Goal: Information Seeking & Learning: Learn about a topic

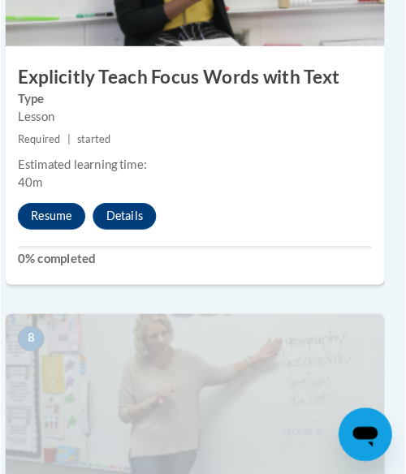
scroll to position [3251, 8]
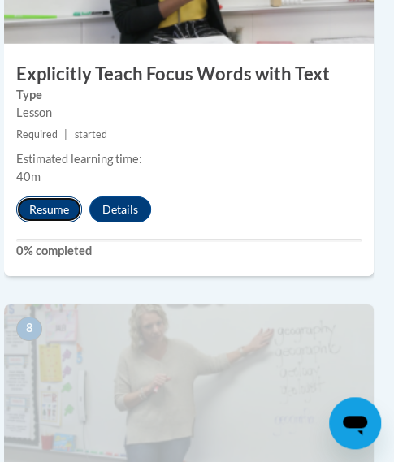
click at [63, 207] on button "Resume" at bounding box center [49, 210] width 66 height 26
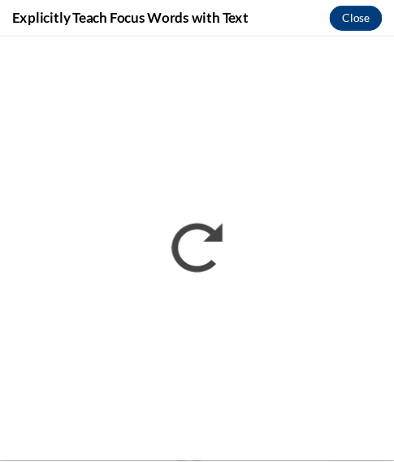
scroll to position [0, 0]
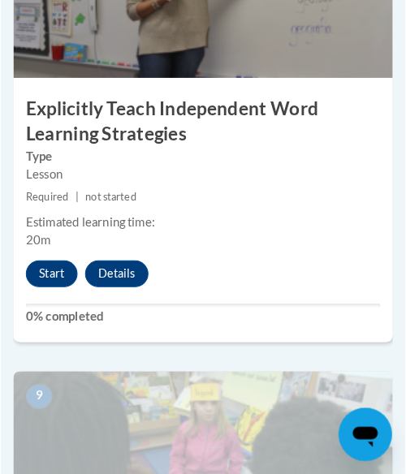
scroll to position [3641, 0]
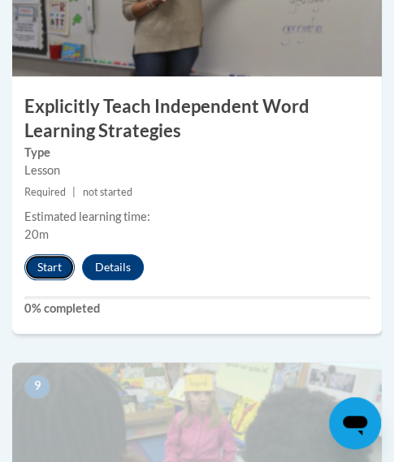
click at [40, 272] on button "Start" at bounding box center [49, 267] width 50 height 26
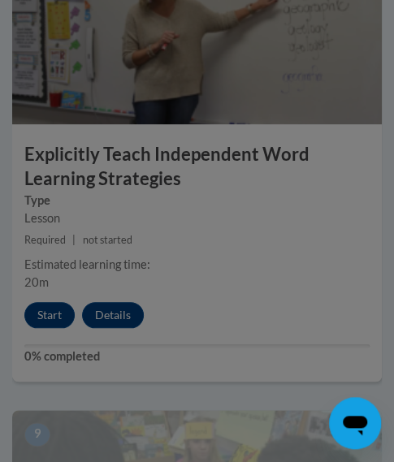
scroll to position [3569, 0]
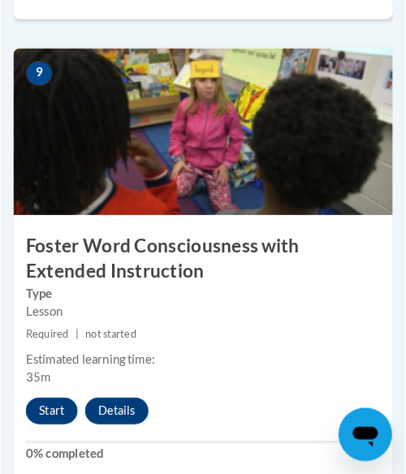
scroll to position [3956, 0]
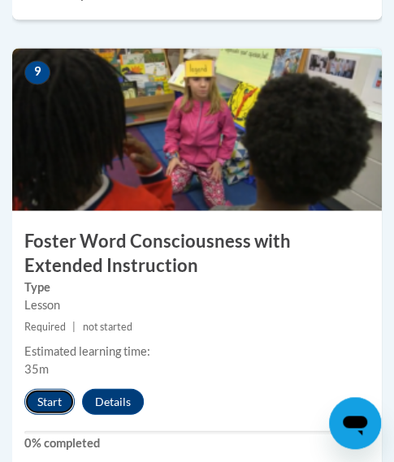
click at [46, 400] on button "Start" at bounding box center [49, 401] width 50 height 26
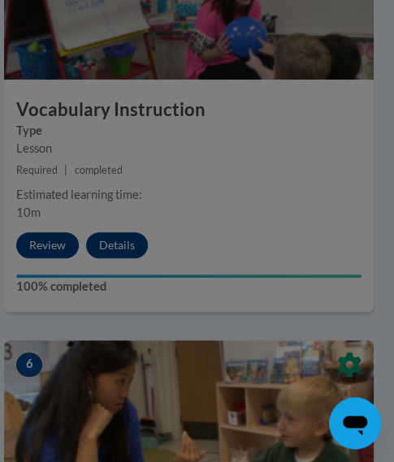
scroll to position [2492, 8]
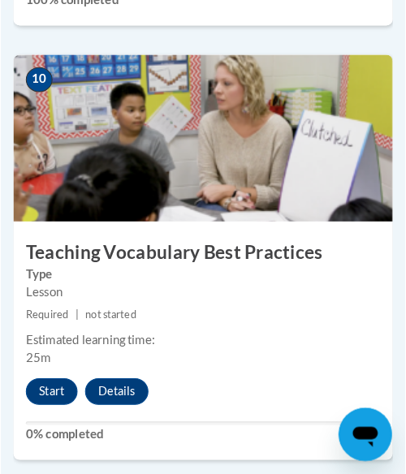
scroll to position [4399, 0]
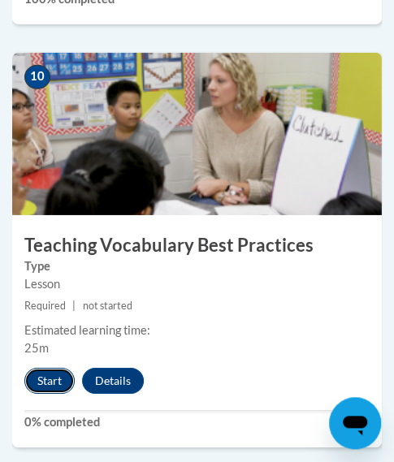
click at [41, 381] on button "Start" at bounding box center [49, 381] width 50 height 26
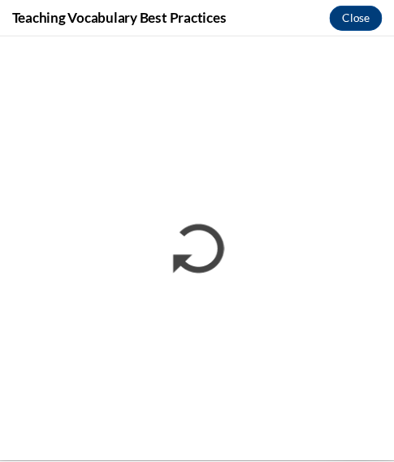
scroll to position [0, 0]
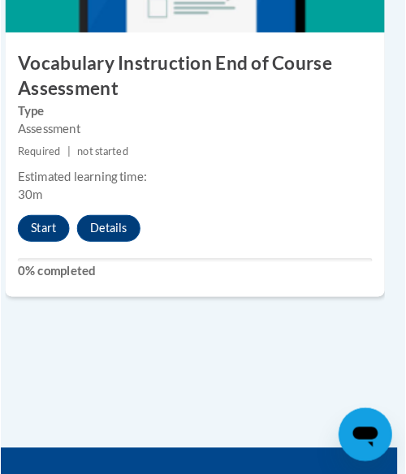
scroll to position [5007, 8]
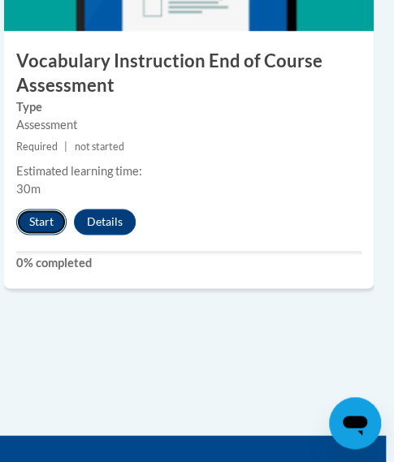
click at [32, 218] on button "Start" at bounding box center [41, 222] width 50 height 26
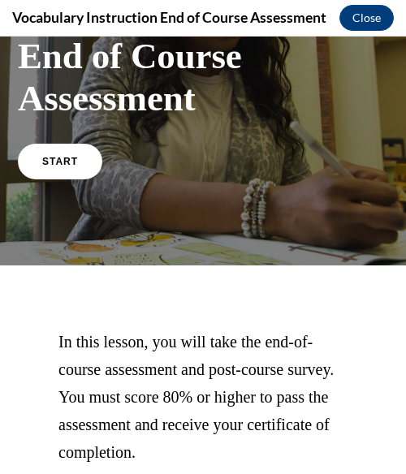
scroll to position [130, 0]
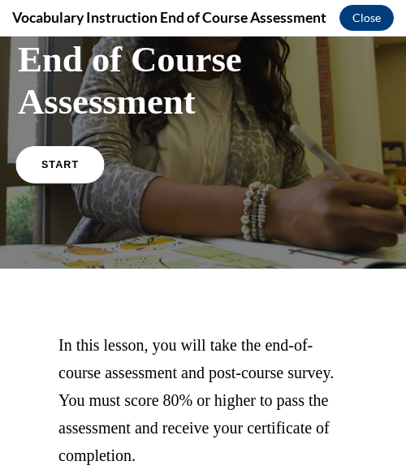
click at [71, 163] on span "START" at bounding box center [59, 164] width 37 height 12
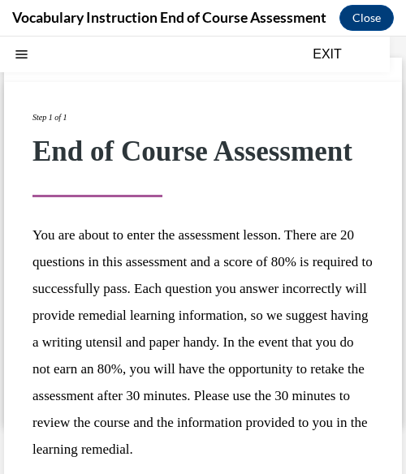
scroll to position [200, 0]
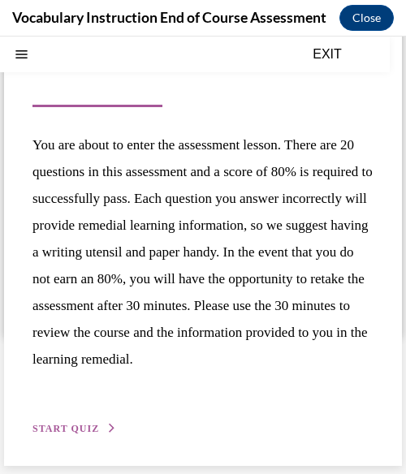
click at [97, 429] on button "START QUIZ" at bounding box center [74, 428] width 84 height 15
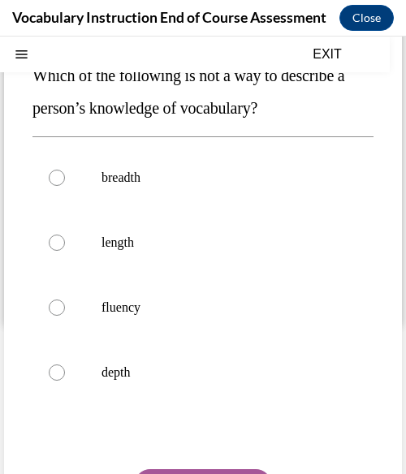
scroll to position [151, 0]
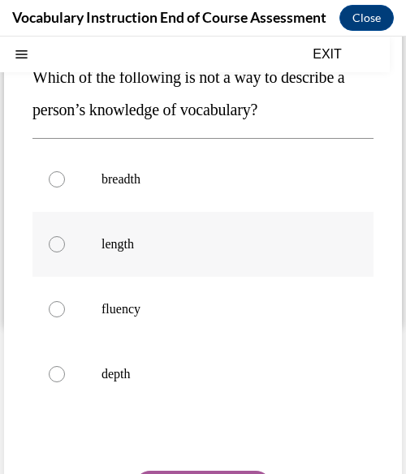
click at [179, 246] on p "length" at bounding box center [217, 244] width 231 height 16
click at [65, 246] on input "length" at bounding box center [57, 244] width 16 height 16
radio input "true"
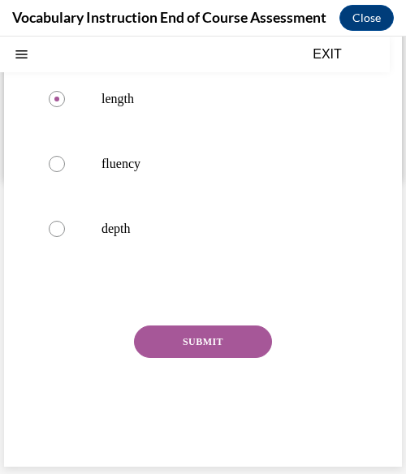
click at [204, 337] on button "SUBMIT" at bounding box center [203, 342] width 138 height 32
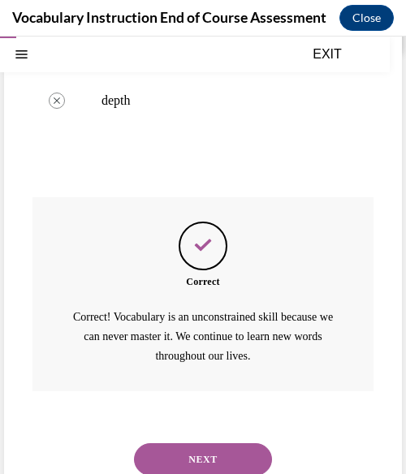
scroll to position [466, 0]
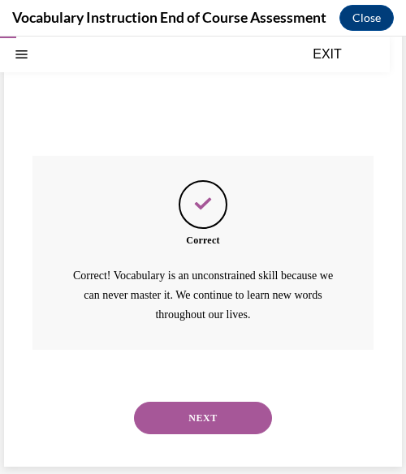
click at [194, 404] on button "NEXT" at bounding box center [203, 418] width 138 height 32
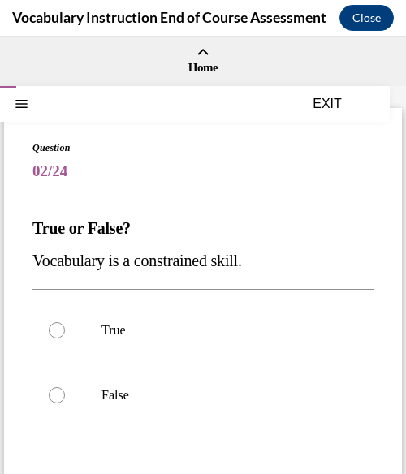
click at [192, 262] on span "Vocabulary is a constrained skill." at bounding box center [137, 261] width 210 height 18
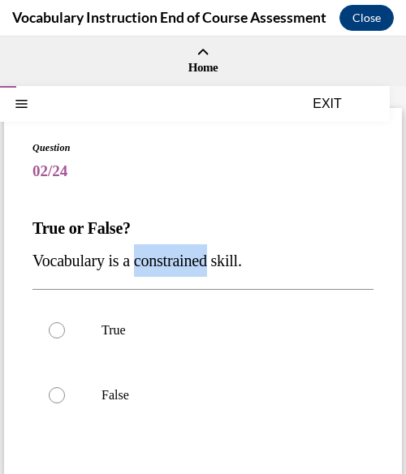
click at [192, 262] on span "Vocabulary is a constrained skill." at bounding box center [137, 261] width 210 height 18
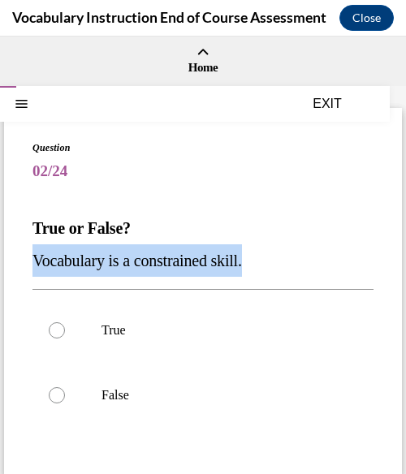
click at [192, 262] on span "Vocabulary is a constrained skill." at bounding box center [137, 261] width 210 height 18
copy p "Vocabulary is a constrained skill."
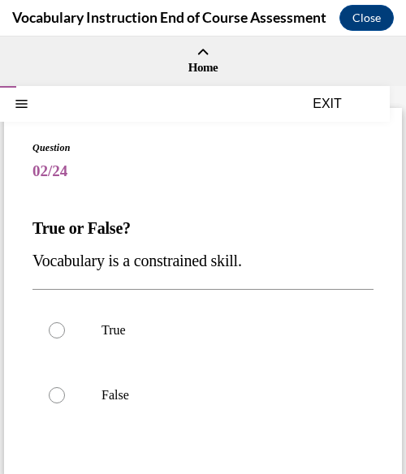
click at [325, 238] on p "True or False?" at bounding box center [202, 228] width 341 height 32
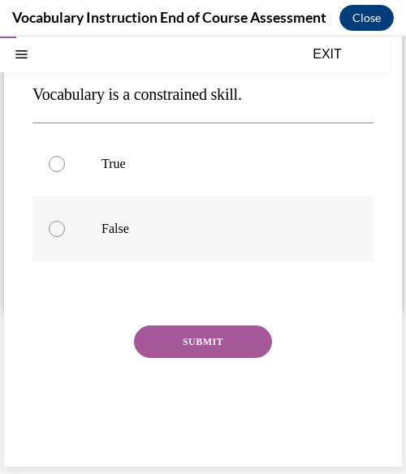
click at [136, 236] on p "False" at bounding box center [217, 229] width 231 height 16
click at [65, 236] on input "False" at bounding box center [57, 229] width 16 height 16
radio input "true"
click at [190, 337] on button "SUBMIT" at bounding box center [203, 342] width 138 height 32
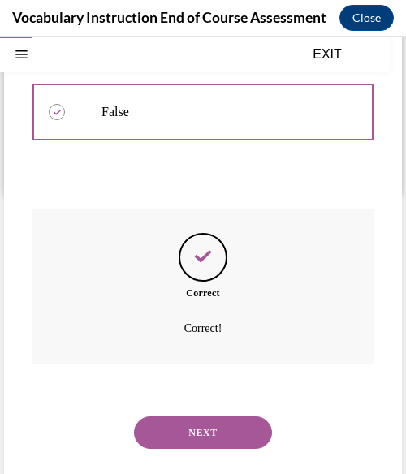
scroll to position [298, 0]
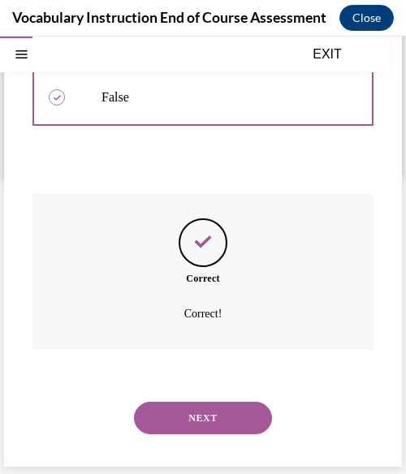
click at [185, 404] on button "NEXT" at bounding box center [203, 418] width 138 height 32
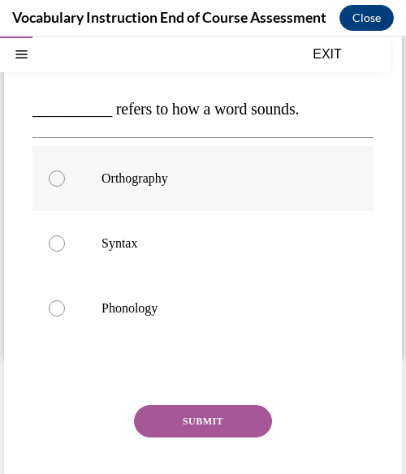
scroll to position [119, 0]
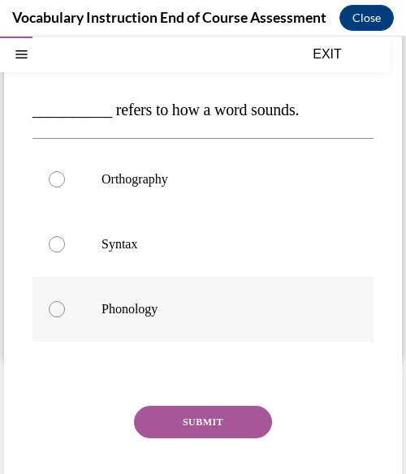
click at [207, 319] on label "Phonology" at bounding box center [202, 309] width 341 height 65
click at [65, 318] on input "Phonology" at bounding box center [57, 309] width 16 height 16
radio input "true"
click at [202, 425] on button "SUBMIT" at bounding box center [203, 422] width 138 height 32
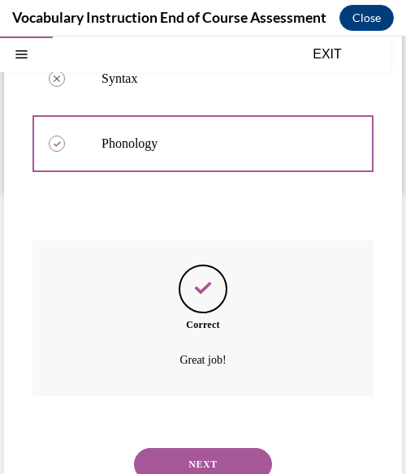
scroll to position [331, 0]
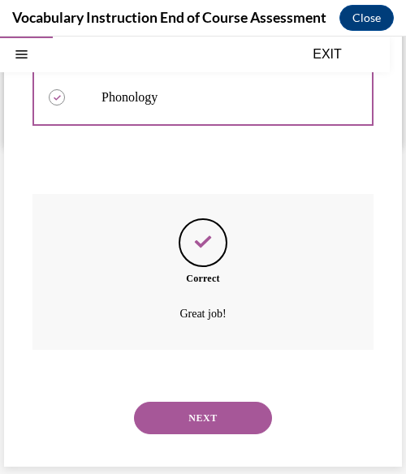
click at [202, 425] on button "NEXT" at bounding box center [203, 418] width 138 height 32
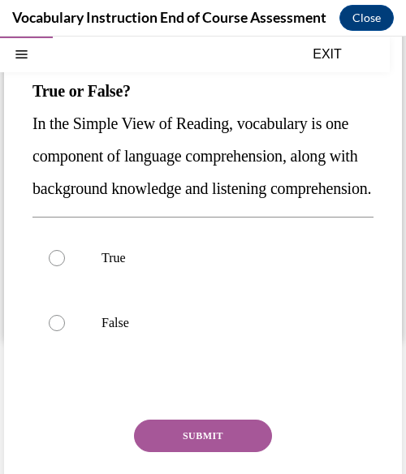
scroll to position [141, 0]
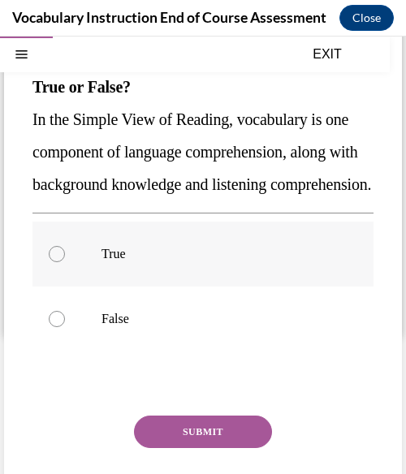
click at [169, 262] on p "True" at bounding box center [217, 254] width 231 height 16
click at [65, 262] on input "True" at bounding box center [57, 254] width 16 height 16
radio input "true"
click at [175, 448] on button "SUBMIT" at bounding box center [203, 432] width 138 height 32
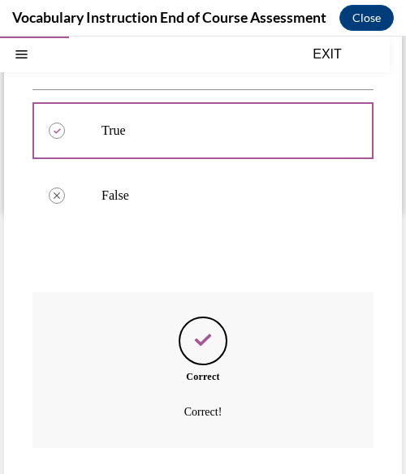
scroll to position [395, 0]
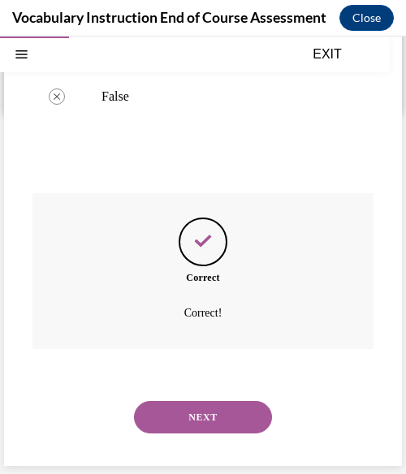
click at [191, 416] on button "NEXT" at bounding box center [203, 417] width 138 height 32
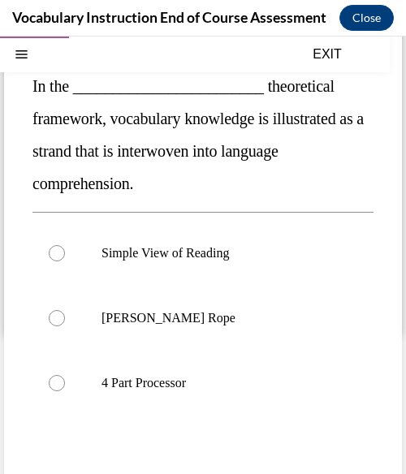
scroll to position [143, 0]
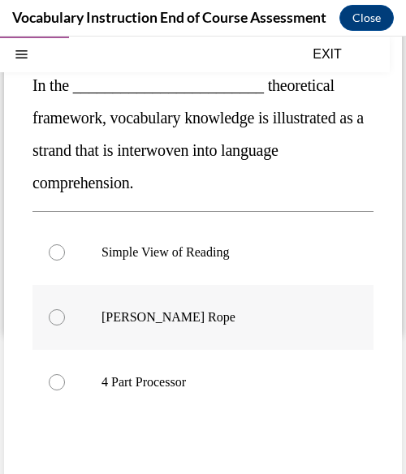
click at [188, 311] on p "[PERSON_NAME] Rope" at bounding box center [217, 317] width 231 height 16
click at [65, 311] on input "[PERSON_NAME] Rope" at bounding box center [57, 317] width 16 height 16
radio input "true"
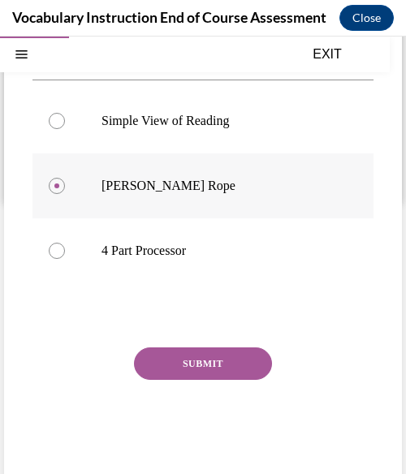
scroll to position [287, 0]
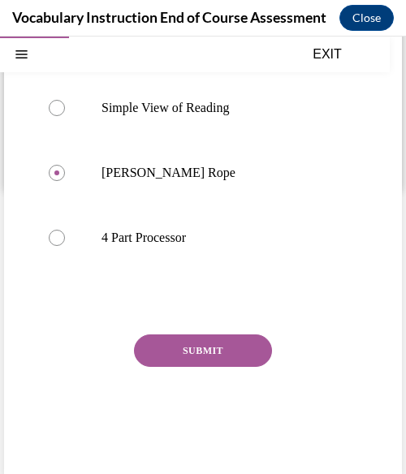
click at [184, 347] on button "SUBMIT" at bounding box center [203, 351] width 138 height 32
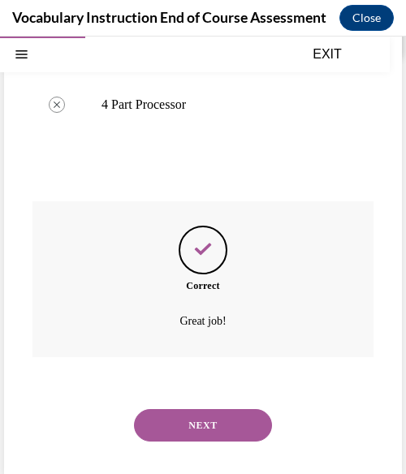
scroll to position [428, 0]
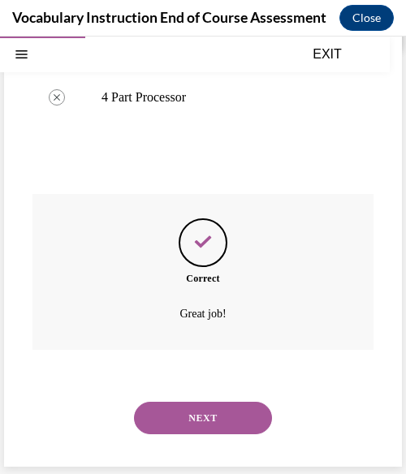
click at [186, 413] on button "NEXT" at bounding box center [203, 418] width 138 height 32
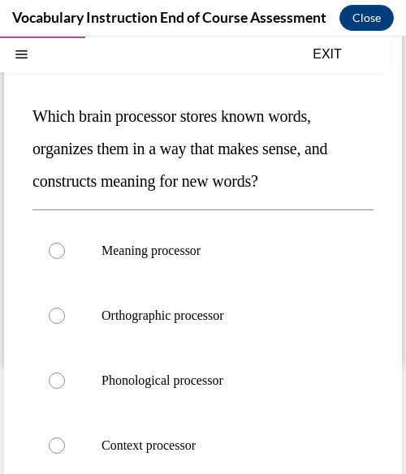
scroll to position [111, 0]
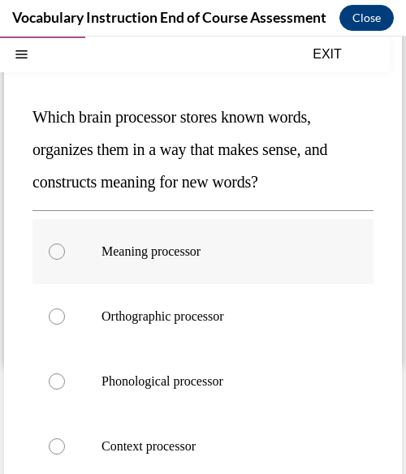
click at [211, 254] on p "Meaning processor" at bounding box center [217, 252] width 231 height 16
click at [65, 254] on input "Meaning processor" at bounding box center [57, 252] width 16 height 16
radio input "true"
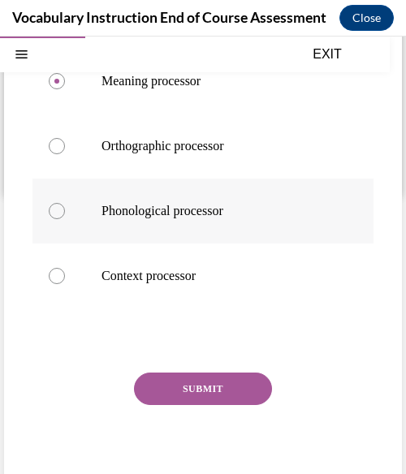
scroll to position [329, 0]
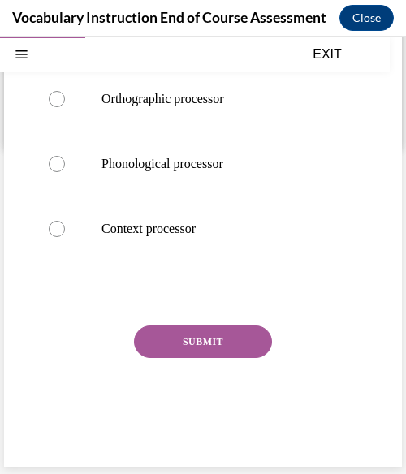
click at [232, 331] on button "SUBMIT" at bounding box center [203, 342] width 138 height 32
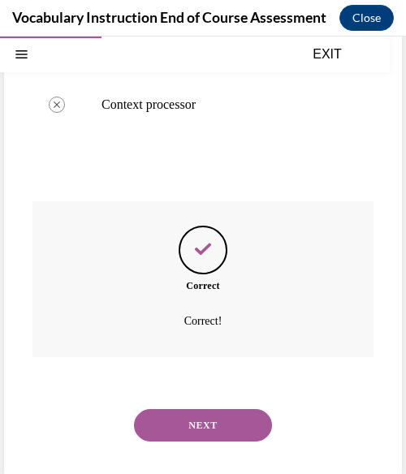
scroll to position [460, 0]
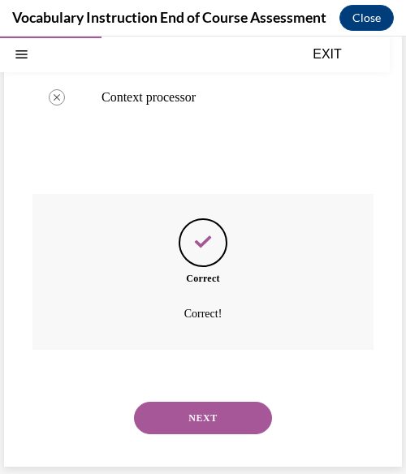
click at [198, 413] on button "NEXT" at bounding box center [203, 418] width 138 height 32
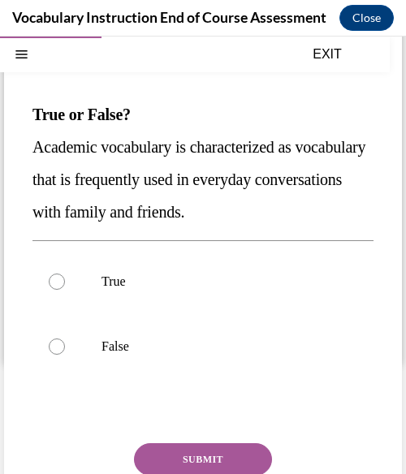
scroll to position [123, 0]
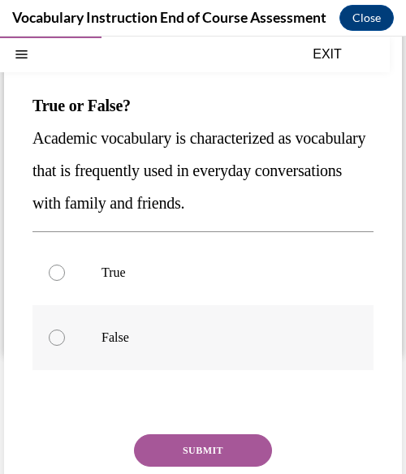
click at [200, 318] on label "False" at bounding box center [202, 337] width 341 height 65
click at [65, 330] on input "False" at bounding box center [57, 338] width 16 height 16
radio input "true"
click at [186, 449] on button "SUBMIT" at bounding box center [203, 450] width 138 height 32
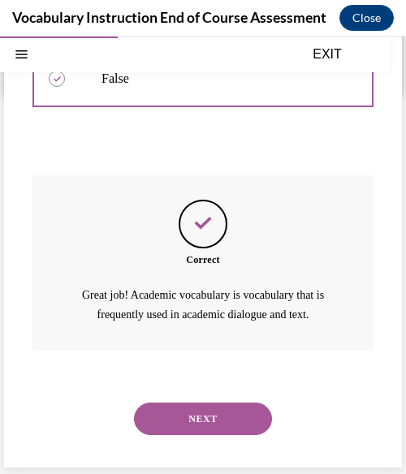
scroll to position [382, 0]
click at [192, 417] on button "NEXT" at bounding box center [203, 419] width 138 height 32
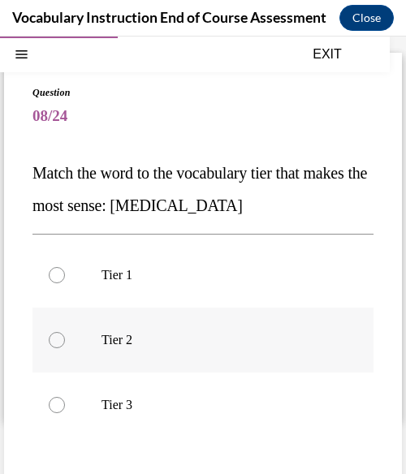
scroll to position [57, 0]
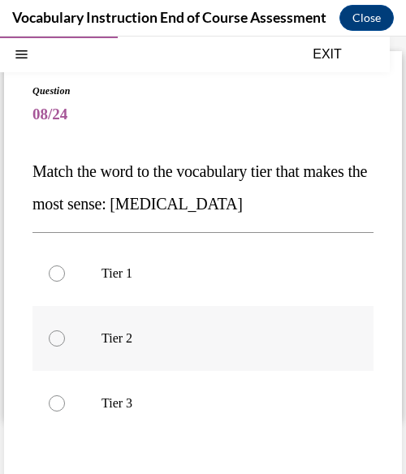
click at [200, 401] on p "Tier 3" at bounding box center [217, 403] width 231 height 16
click at [65, 401] on input "Tier 3" at bounding box center [57, 403] width 16 height 16
radio input "true"
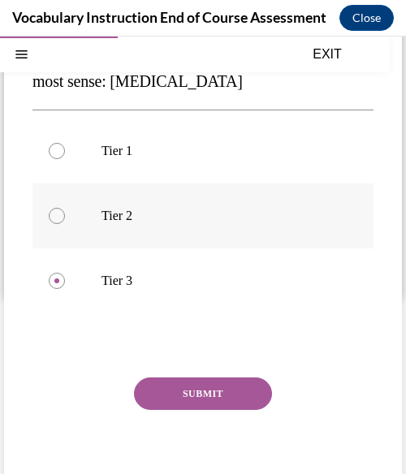
click at [200, 401] on button "SUBMIT" at bounding box center [203, 394] width 138 height 32
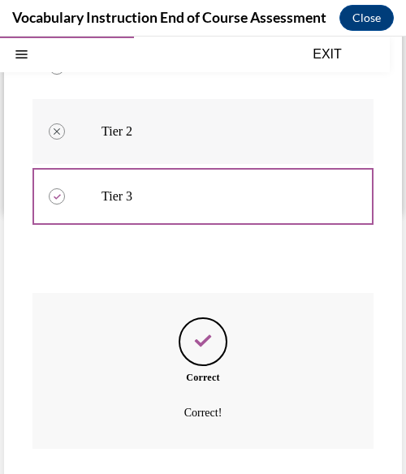
scroll to position [363, 0]
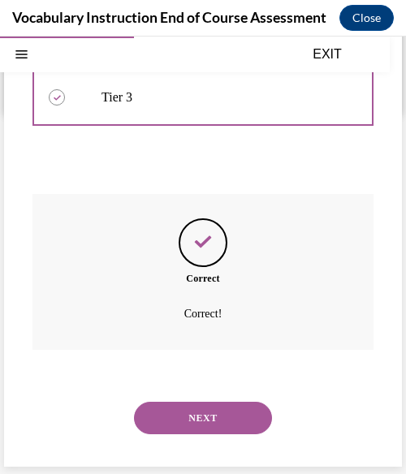
click at [200, 413] on button "NEXT" at bounding box center [203, 418] width 138 height 32
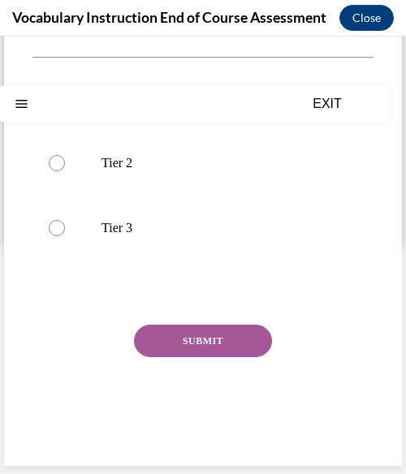
scroll to position [0, 0]
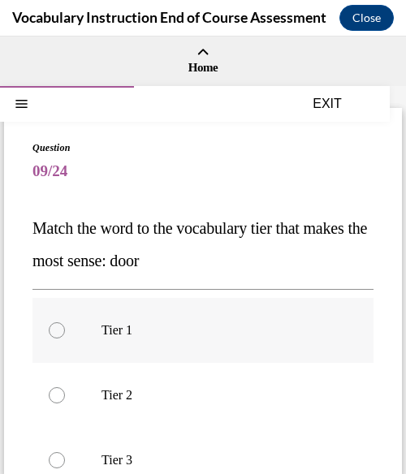
click at [213, 324] on p "Tier 1" at bounding box center [217, 330] width 231 height 16
click at [65, 324] on input "Tier 1" at bounding box center [57, 330] width 16 height 16
radio input "true"
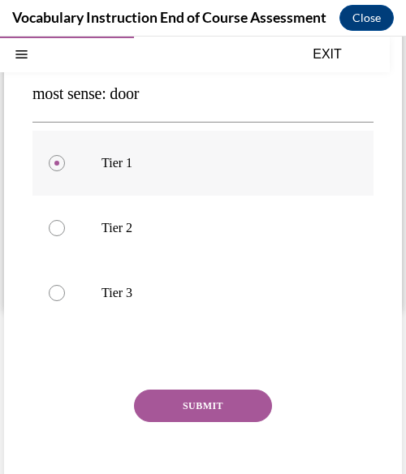
scroll to position [168, 0]
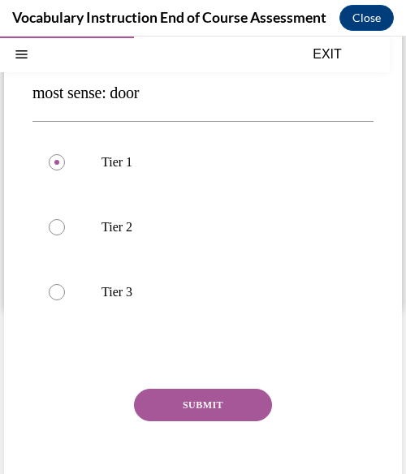
click at [197, 404] on button "SUBMIT" at bounding box center [203, 405] width 138 height 32
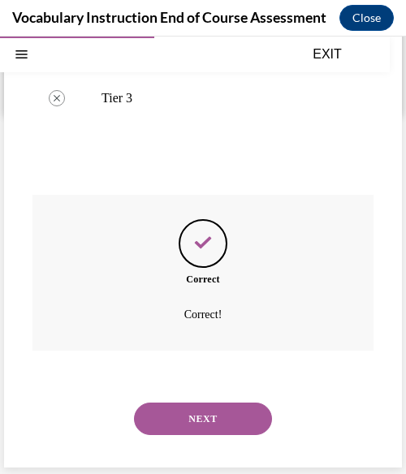
scroll to position [363, 0]
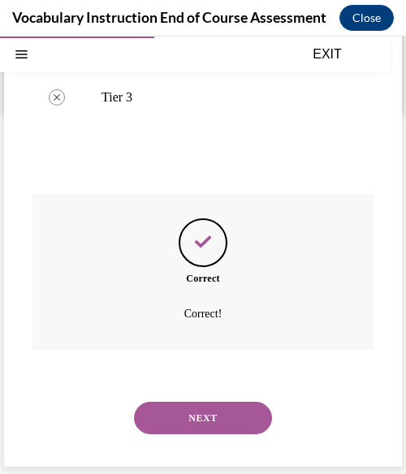
click at [193, 426] on button "NEXT" at bounding box center [203, 418] width 138 height 32
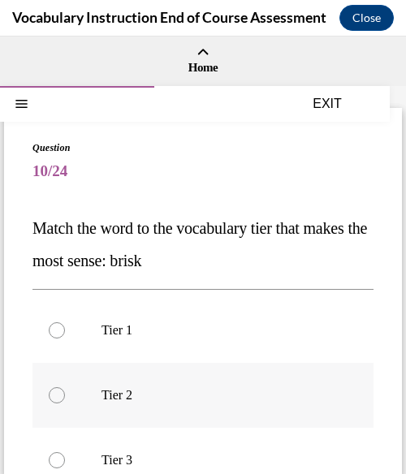
click at [193, 386] on label "Tier 2" at bounding box center [202, 395] width 341 height 65
click at [65, 387] on input "Tier 2" at bounding box center [57, 395] width 16 height 16
radio input "true"
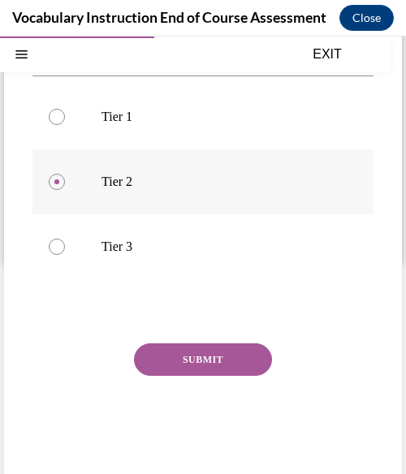
scroll to position [214, 0]
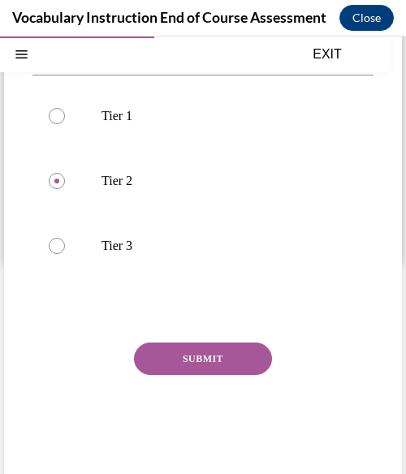
click at [193, 361] on button "SUBMIT" at bounding box center [203, 359] width 138 height 32
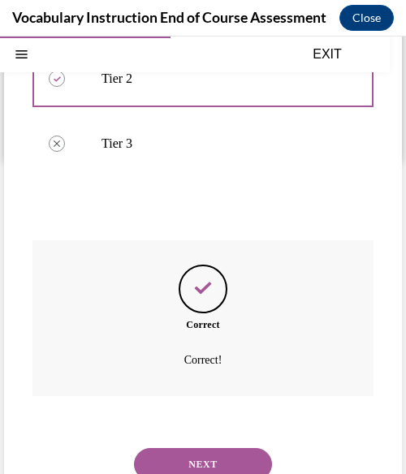
scroll to position [363, 0]
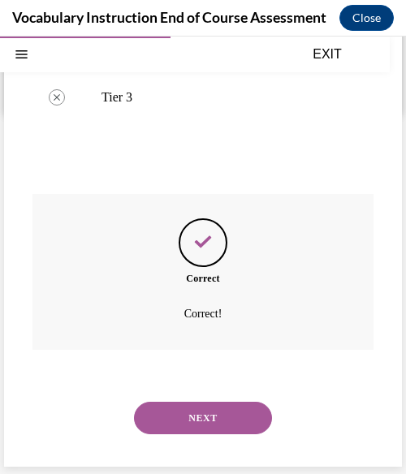
click at [185, 436] on div "NEXT" at bounding box center [202, 418] width 341 height 65
click at [184, 424] on button "NEXT" at bounding box center [203, 418] width 138 height 32
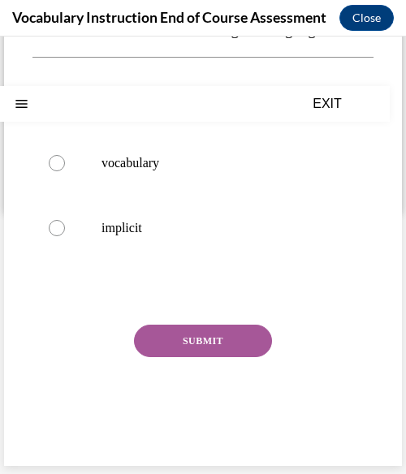
scroll to position [0, 0]
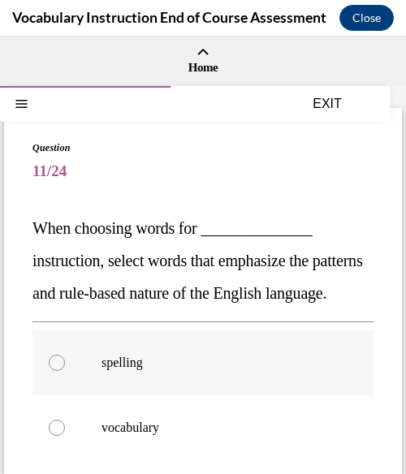
click at [170, 395] on label "spelling" at bounding box center [202, 363] width 341 height 65
click at [65, 371] on input "spelling" at bounding box center [57, 363] width 16 height 16
radio input "true"
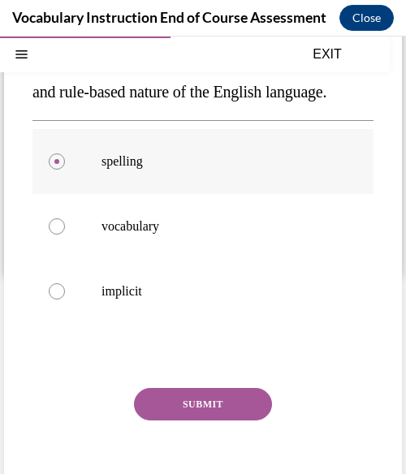
scroll to position [208, 0]
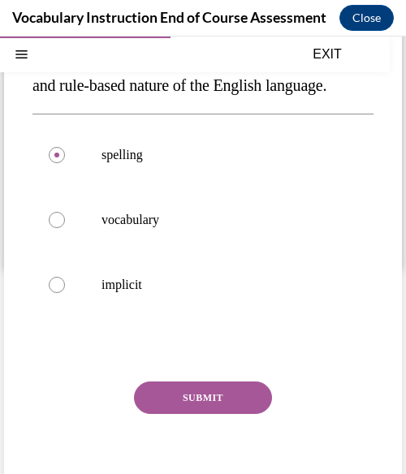
click at [182, 414] on button "SUBMIT" at bounding box center [203, 398] width 138 height 32
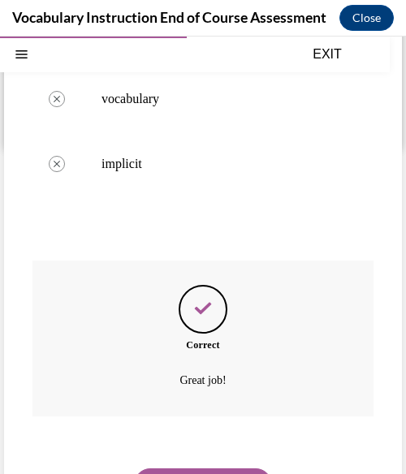
scroll to position [428, 0]
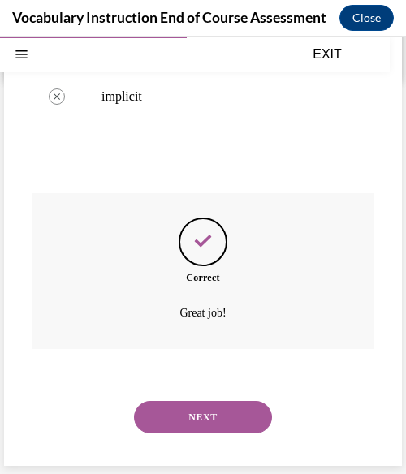
click at [184, 418] on button "NEXT" at bounding box center [203, 417] width 138 height 32
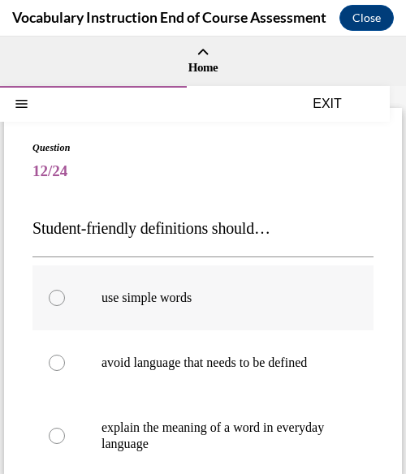
click at [231, 292] on p "use simple words" at bounding box center [217, 298] width 231 height 16
click at [65, 292] on input "use simple words" at bounding box center [57, 298] width 16 height 16
radio input "true"
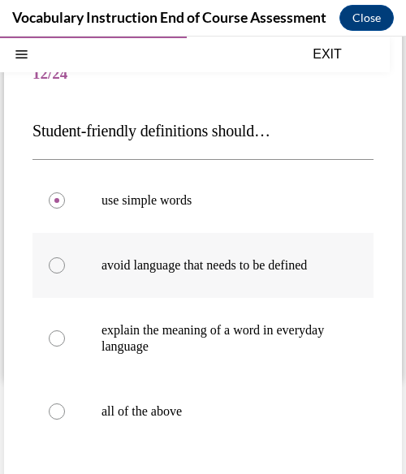
scroll to position [102, 0]
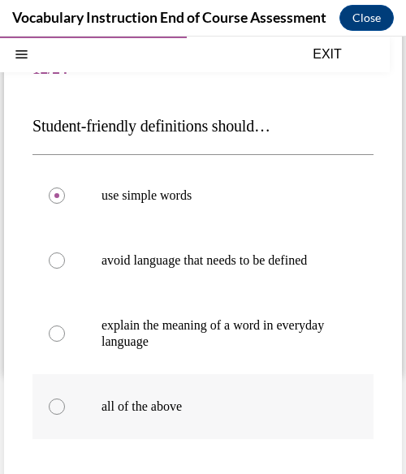
click at [138, 433] on label "all of the above" at bounding box center [202, 406] width 341 height 65
click at [65, 415] on input "all of the above" at bounding box center [57, 407] width 16 height 16
radio input "true"
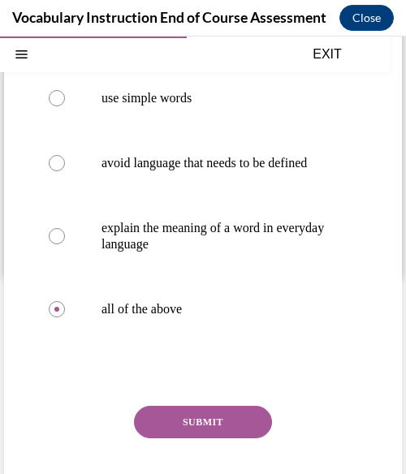
click at [158, 437] on button "SUBMIT" at bounding box center [203, 422] width 138 height 32
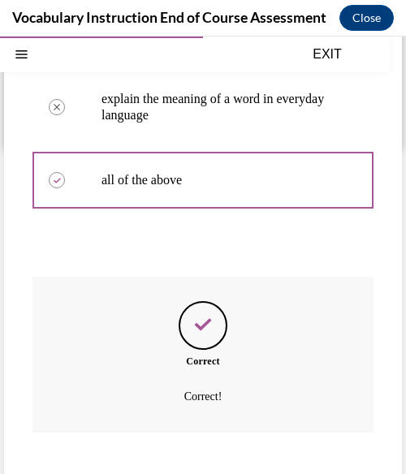
scroll to position [428, 0]
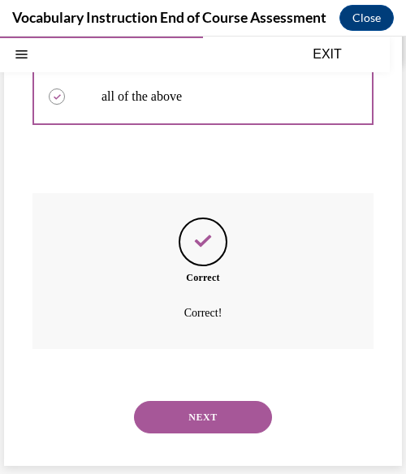
click at [200, 401] on button "NEXT" at bounding box center [203, 417] width 138 height 32
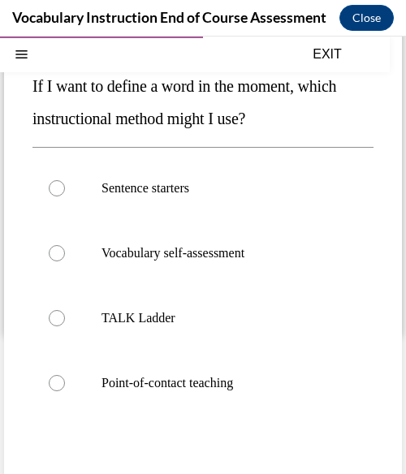
scroll to position [143, 0]
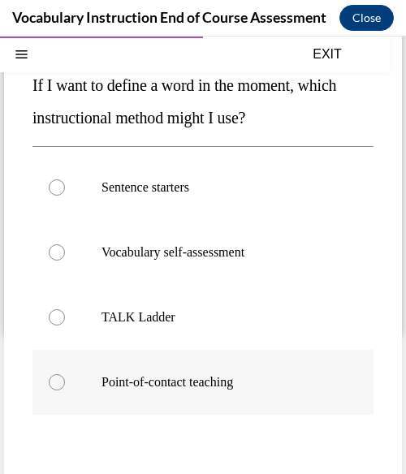
click at [146, 370] on label "Point-of-contact teaching" at bounding box center [202, 382] width 341 height 65
click at [65, 374] on input "Point-of-contact teaching" at bounding box center [57, 382] width 16 height 16
radio input "true"
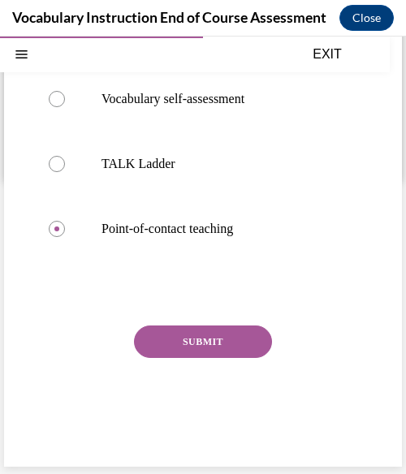
click at [206, 352] on button "SUBMIT" at bounding box center [203, 342] width 138 height 32
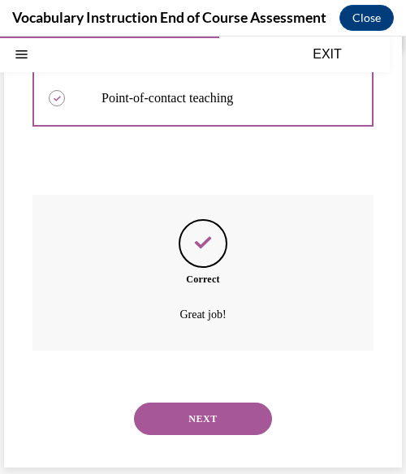
scroll to position [428, 0]
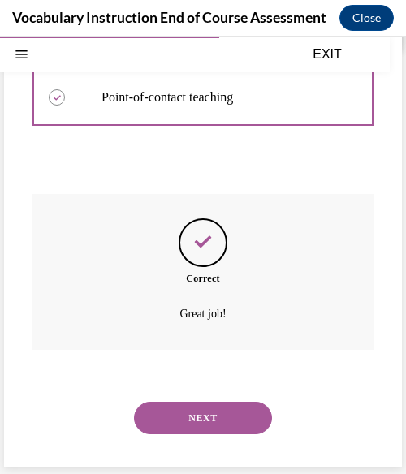
click at [236, 412] on button "NEXT" at bounding box center [203, 418] width 138 height 32
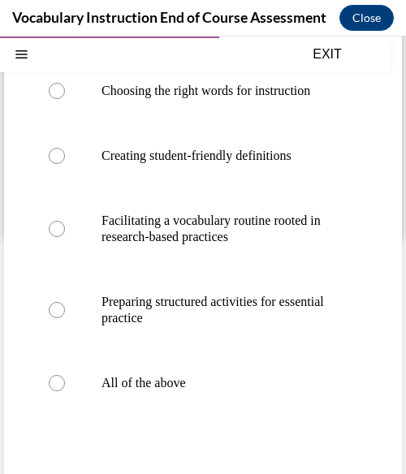
scroll to position [242, 0]
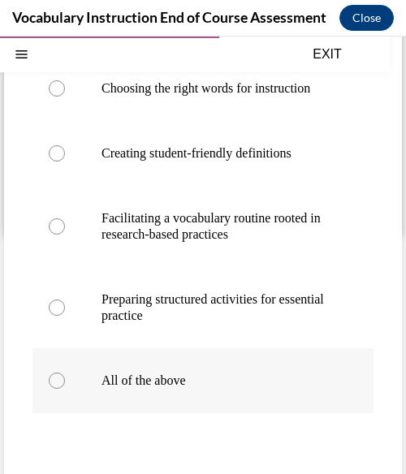
click at [158, 389] on p "All of the above" at bounding box center [217, 381] width 231 height 16
click at [65, 389] on input "All of the above" at bounding box center [57, 381] width 16 height 16
radio input "true"
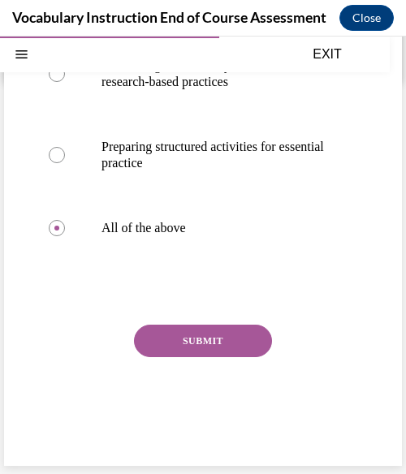
click at [232, 343] on button "SUBMIT" at bounding box center [203, 341] width 138 height 32
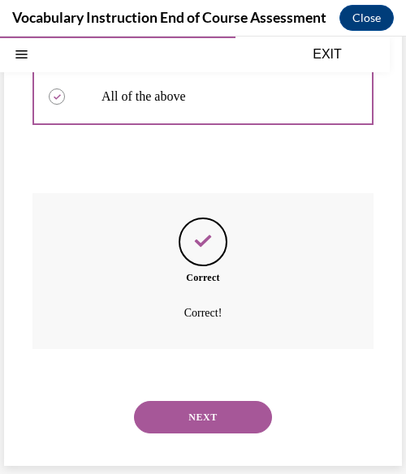
scroll to position [542, 0]
click at [210, 397] on div "NEXT" at bounding box center [202, 417] width 341 height 65
click at [214, 412] on button "NEXT" at bounding box center [203, 417] width 138 height 32
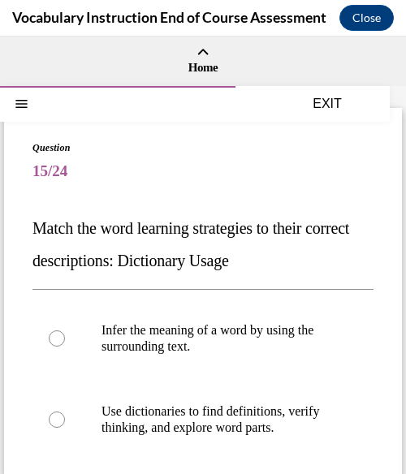
click at [220, 238] on p "Match the word learning strategies to their correct descriptions: Dictionary Us…" at bounding box center [202, 244] width 341 height 65
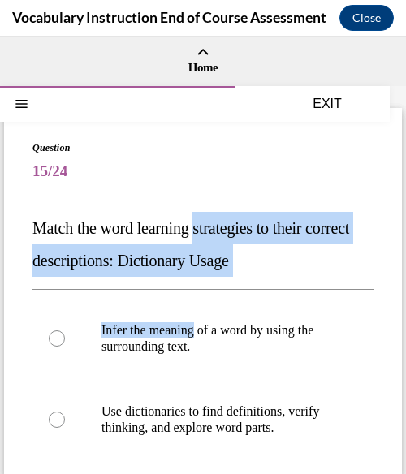
drag, startPoint x: 220, startPoint y: 238, endPoint x: 161, endPoint y: 282, distance: 73.7
click at [161, 282] on div "Question 15/24 Match the word learning strategies to their correct descriptions…" at bounding box center [202, 439] width 341 height 599
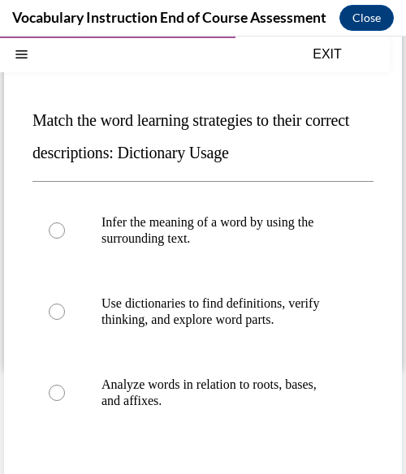
scroll to position [111, 0]
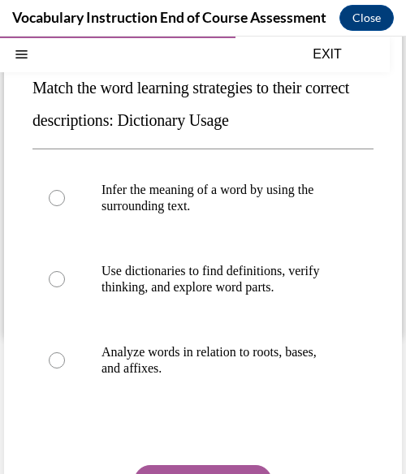
click at [161, 282] on p "Use dictionaries to find definitions, verify thinking, and explore word parts." at bounding box center [217, 279] width 231 height 32
click at [65, 282] on input "Use dictionaries to find definitions, verify thinking, and explore word parts." at bounding box center [57, 279] width 16 height 16
radio input "true"
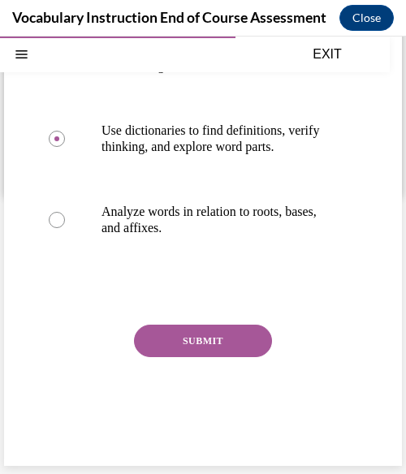
click at [169, 348] on button "SUBMIT" at bounding box center [203, 341] width 138 height 32
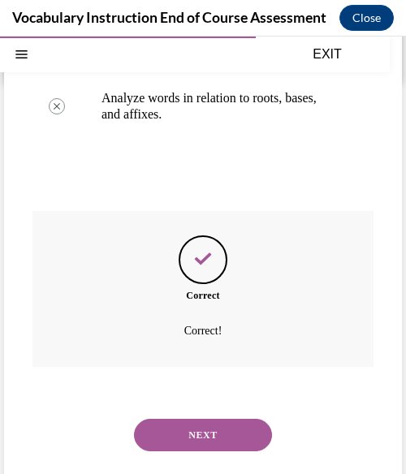
scroll to position [428, 0]
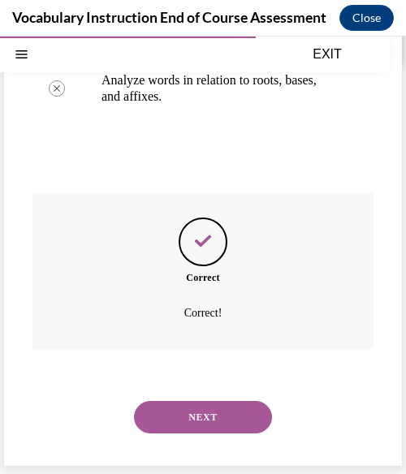
click at [171, 416] on button "NEXT" at bounding box center [203, 417] width 138 height 32
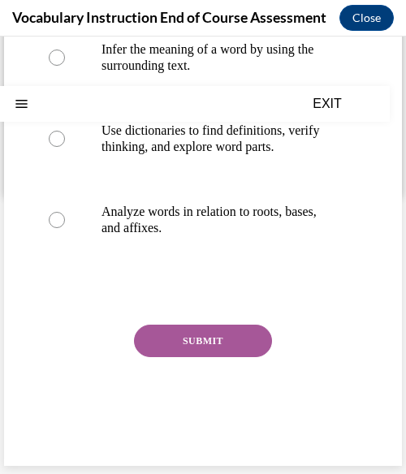
scroll to position [0, 0]
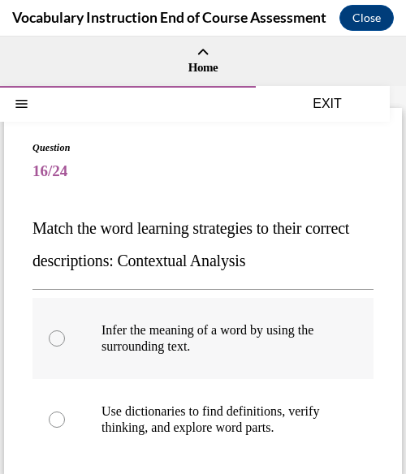
click at [160, 334] on p "Infer the meaning of a word by using the surrounding text." at bounding box center [217, 338] width 231 height 32
click at [65, 334] on input "Infer the meaning of a word by using the surrounding text." at bounding box center [57, 339] width 16 height 16
radio input "true"
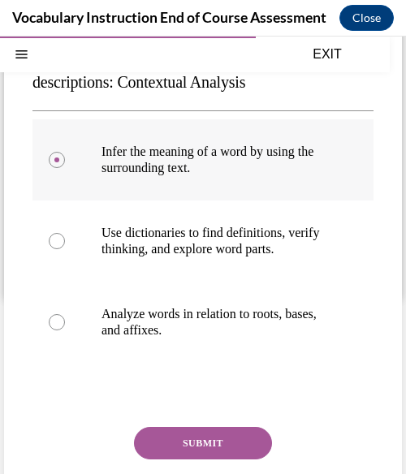
scroll to position [182, 0]
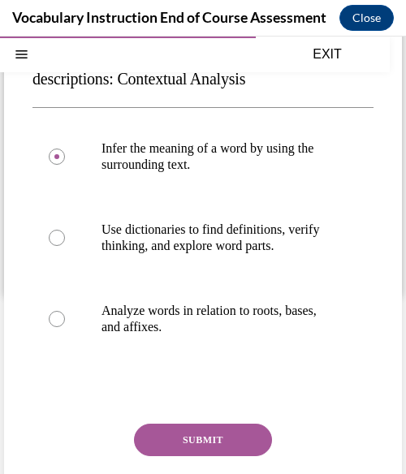
click at [182, 451] on button "SUBMIT" at bounding box center [203, 440] width 138 height 32
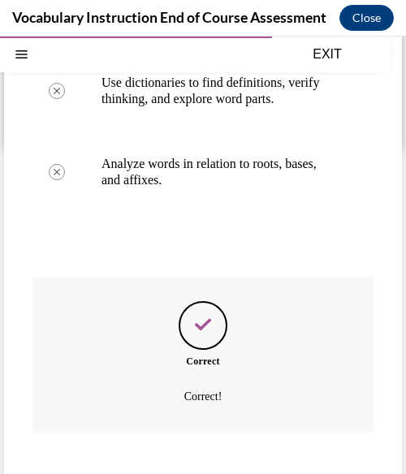
scroll to position [428, 0]
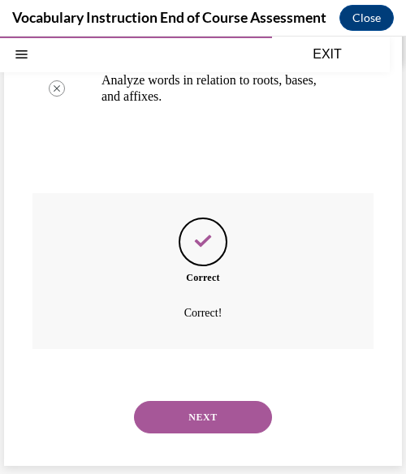
click at [193, 426] on button "NEXT" at bounding box center [203, 417] width 138 height 32
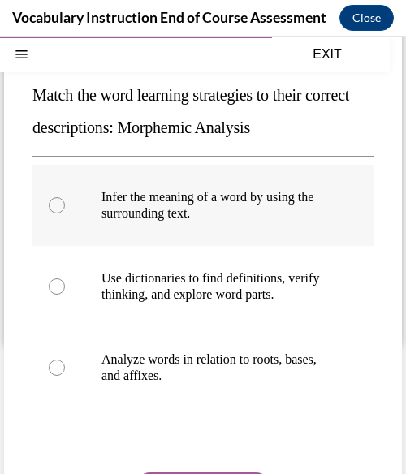
scroll to position [142, 0]
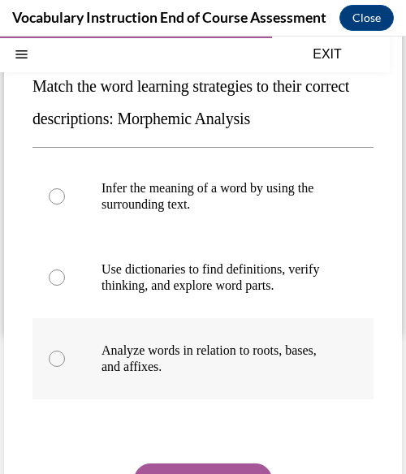
click at [253, 365] on p "Analyze words in relation to roots, bases, and affixes." at bounding box center [217, 359] width 231 height 32
click at [65, 365] on input "Analyze words in relation to roots, bases, and affixes." at bounding box center [57, 359] width 16 height 16
radio input "true"
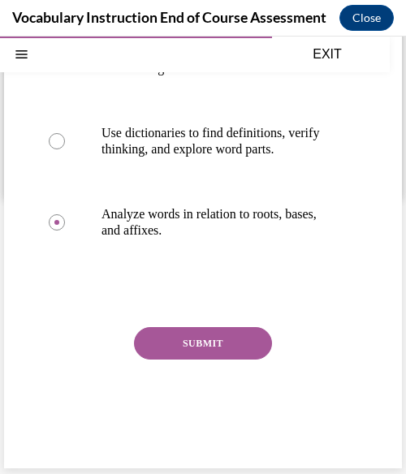
scroll to position [280, 0]
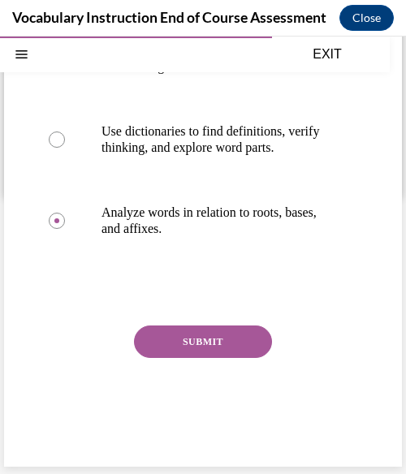
click at [237, 344] on button "SUBMIT" at bounding box center [203, 342] width 138 height 32
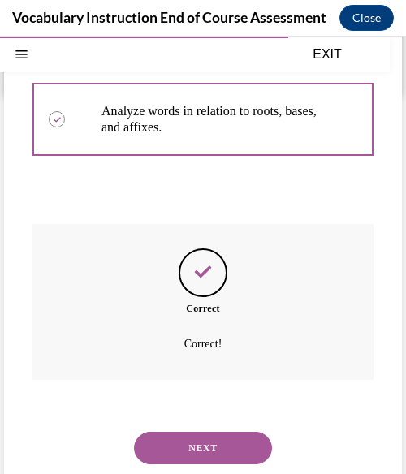
scroll to position [428, 0]
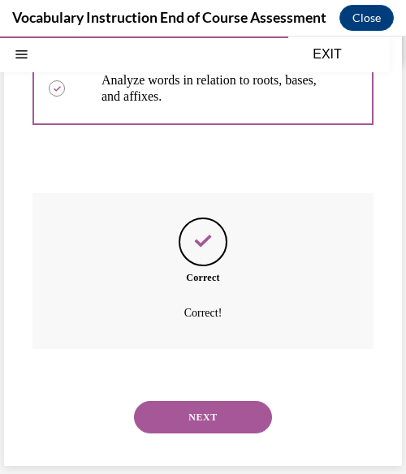
click at [197, 423] on button "NEXT" at bounding box center [203, 417] width 138 height 32
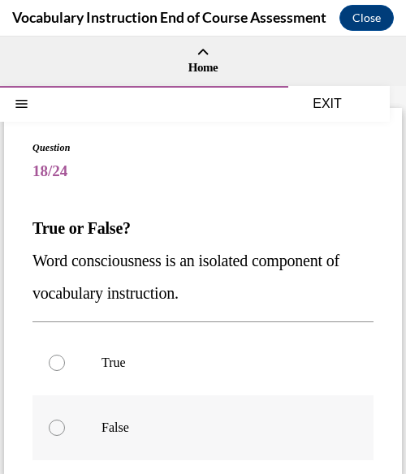
click at [177, 431] on p "False" at bounding box center [217, 428] width 231 height 16
click at [65, 431] on input "False" at bounding box center [57, 428] width 16 height 16
radio input "true"
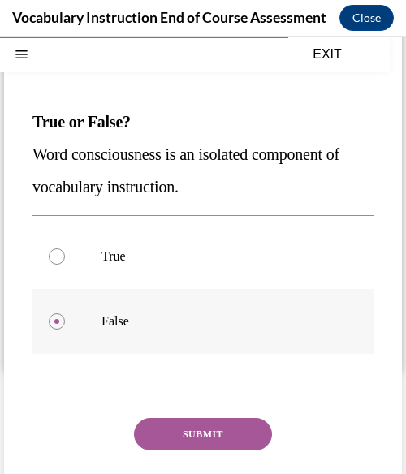
scroll to position [109, 0]
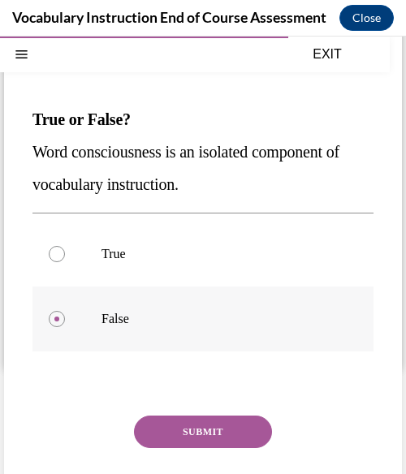
click at [177, 431] on button "SUBMIT" at bounding box center [203, 432] width 138 height 32
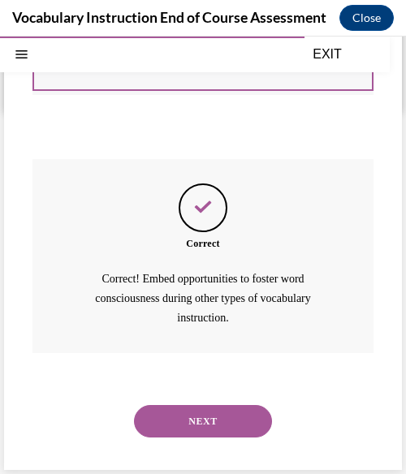
scroll to position [369, 0]
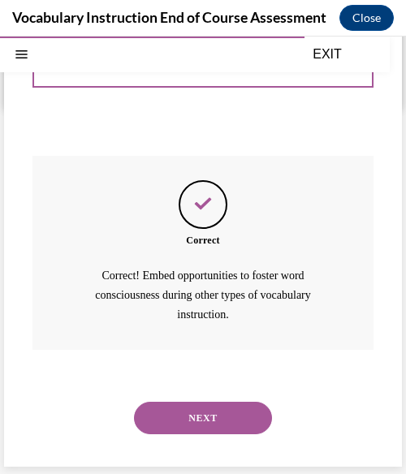
click at [193, 407] on button "NEXT" at bounding box center [203, 418] width 138 height 32
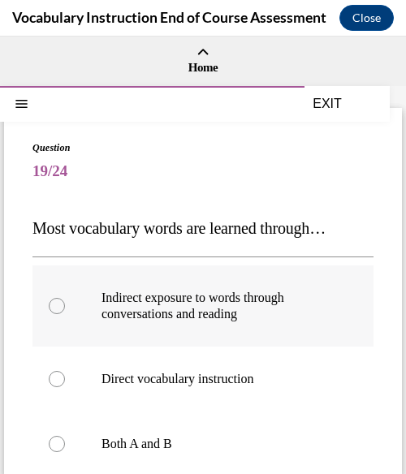
click at [214, 314] on p "Indirect exposure to words through conversations and reading" at bounding box center [217, 306] width 231 height 32
click at [65, 314] on input "Indirect exposure to words through conversations and reading" at bounding box center [57, 306] width 16 height 16
radio input "true"
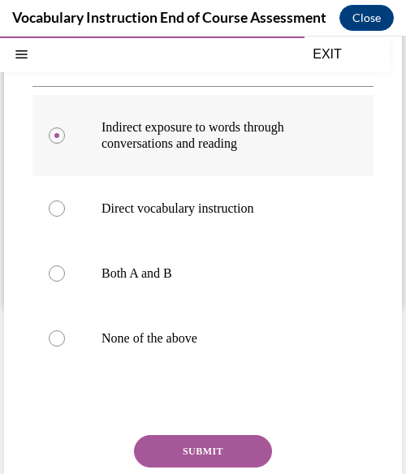
scroll to position [188, 0]
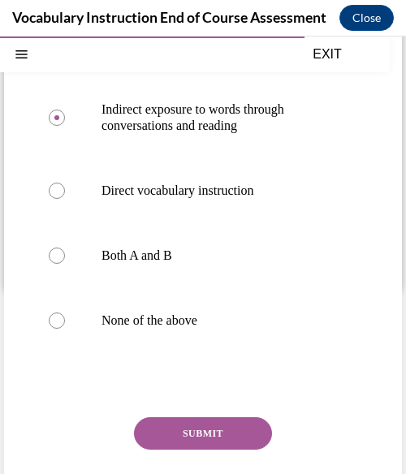
click at [184, 434] on button "SUBMIT" at bounding box center [203, 433] width 138 height 32
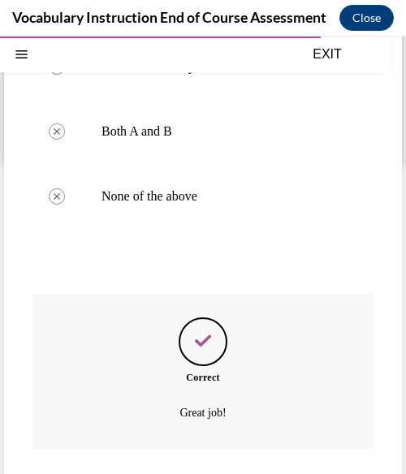
scroll to position [412, 0]
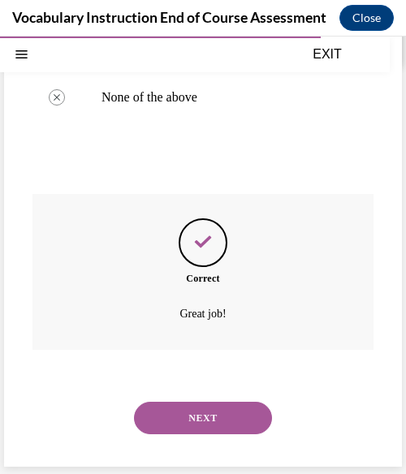
click at [184, 434] on div "NEXT" at bounding box center [202, 418] width 341 height 65
click at [229, 415] on button "NEXT" at bounding box center [203, 418] width 138 height 32
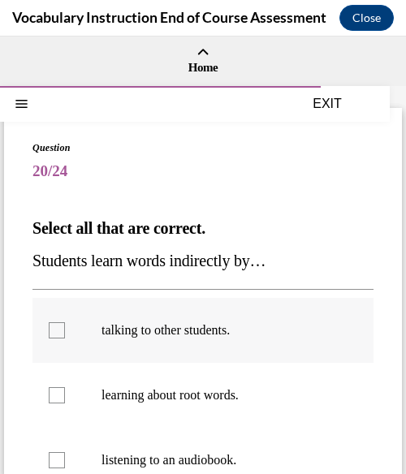
click at [266, 326] on p "talking to other students." at bounding box center [217, 330] width 231 height 16
click at [65, 326] on input "talking to other students." at bounding box center [57, 330] width 16 height 16
checkbox input "true"
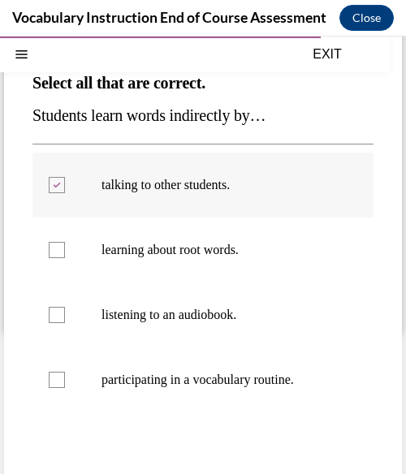
scroll to position [146, 0]
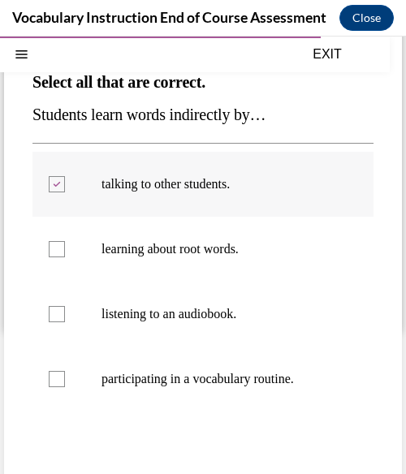
click at [266, 326] on label "listening to an audiobook." at bounding box center [202, 314] width 341 height 65
click at [65, 322] on input "listening to an audiobook." at bounding box center [57, 314] width 16 height 16
checkbox input "true"
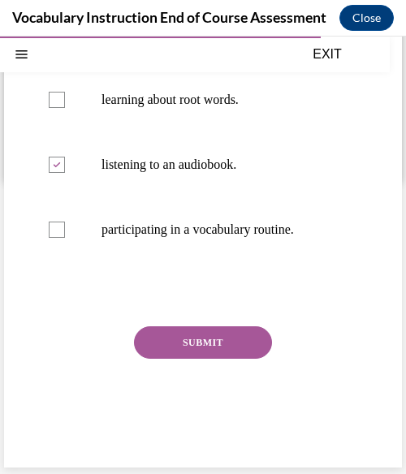
click at [235, 344] on button "SUBMIT" at bounding box center [203, 342] width 138 height 32
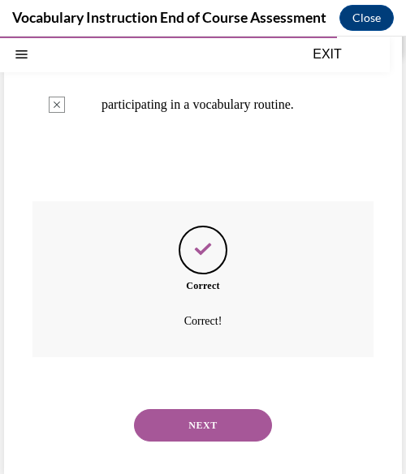
scroll to position [428, 0]
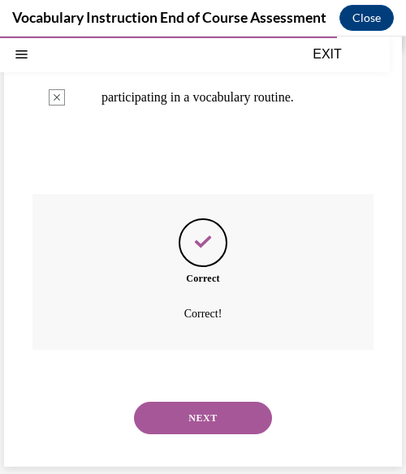
click at [212, 417] on button "NEXT" at bounding box center [203, 418] width 138 height 32
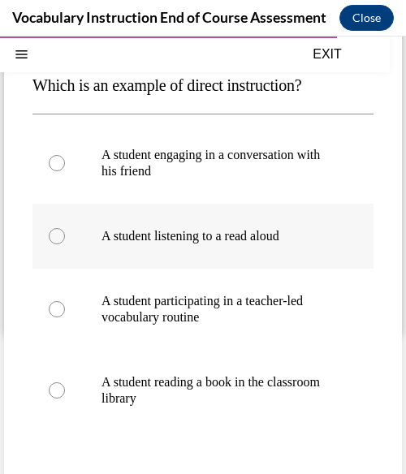
scroll to position [144, 0]
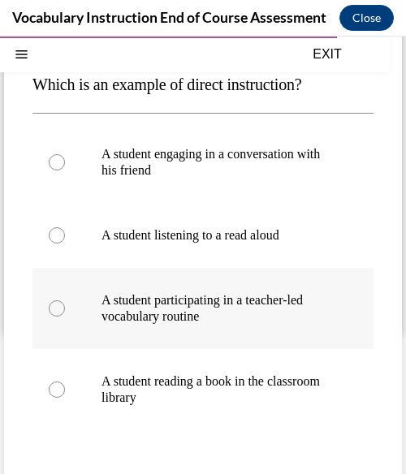
click at [236, 302] on p "A student participating in a teacher-led vocabulary routine" at bounding box center [217, 308] width 231 height 32
click at [65, 302] on input "A student participating in a teacher-led vocabulary routine" at bounding box center [57, 308] width 16 height 16
radio input "true"
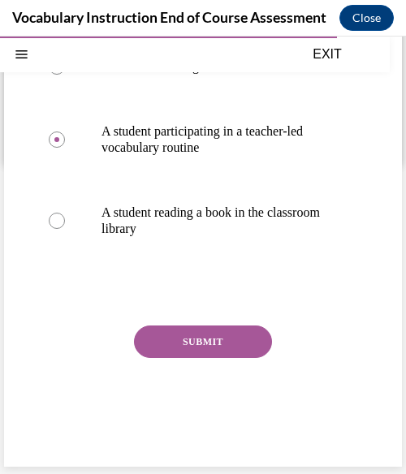
click at [222, 345] on button "SUBMIT" at bounding box center [203, 342] width 138 height 32
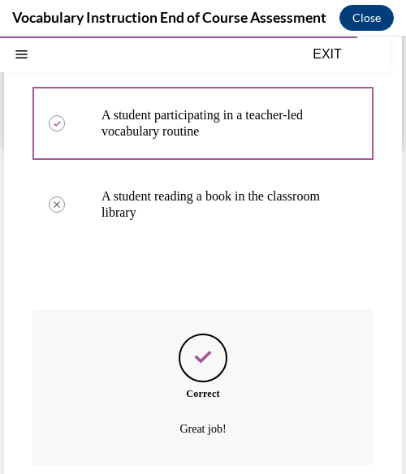
scroll to position [444, 0]
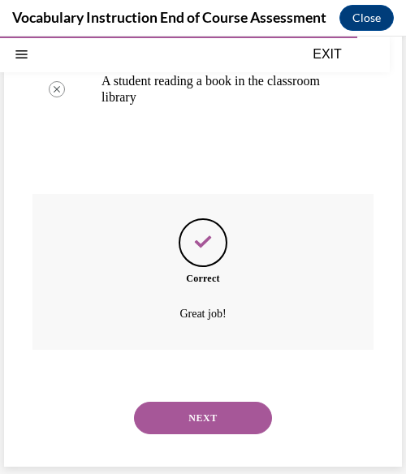
click at [210, 421] on button "NEXT" at bounding box center [203, 418] width 138 height 32
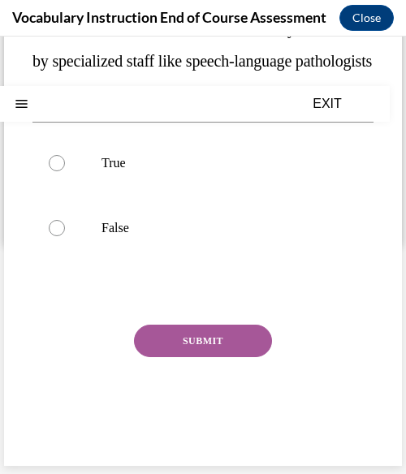
scroll to position [0, 0]
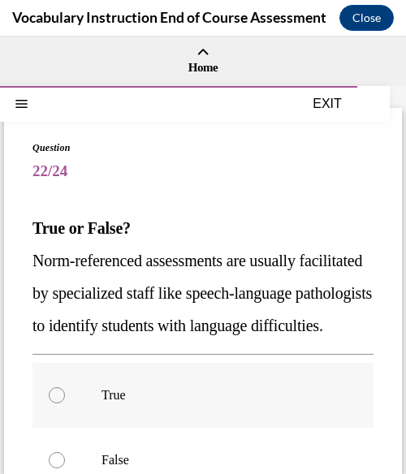
click at [134, 404] on p "True" at bounding box center [217, 395] width 231 height 16
click at [65, 404] on input "True" at bounding box center [57, 395] width 16 height 16
radio input "true"
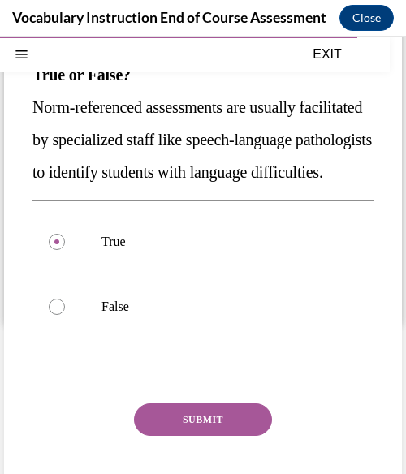
scroll to position [264, 0]
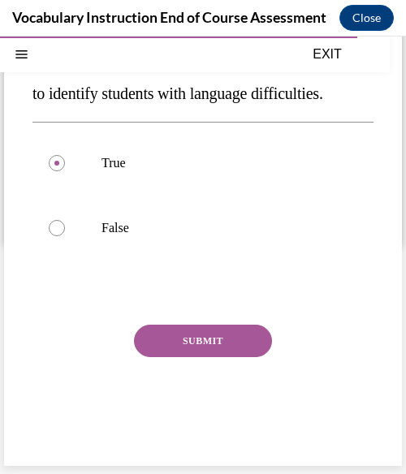
click at [193, 343] on button "SUBMIT" at bounding box center [203, 341] width 138 height 32
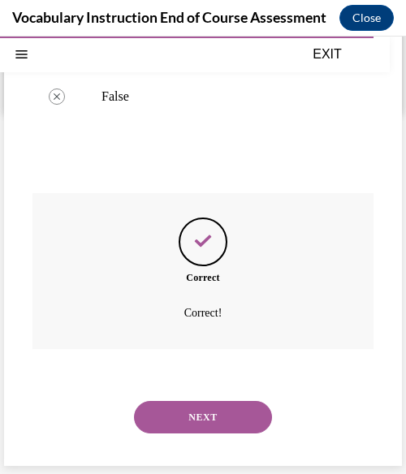
scroll to position [395, 0]
click at [184, 411] on button "NEXT" at bounding box center [203, 417] width 138 height 32
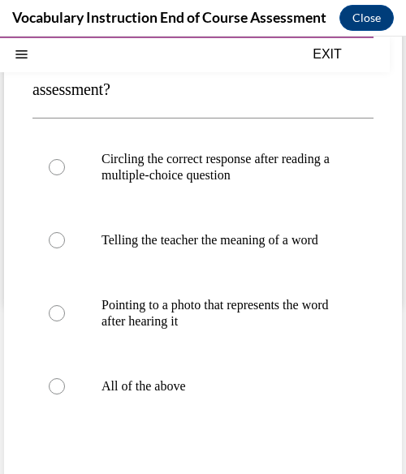
scroll to position [173, 0]
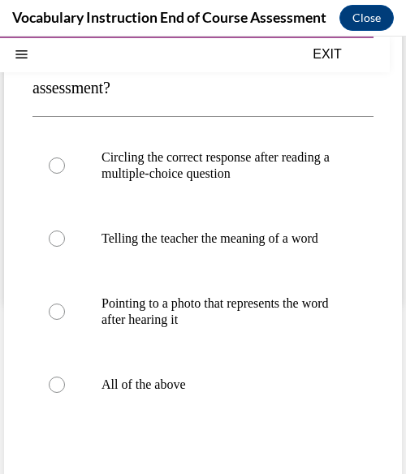
click at [225, 247] on p "Telling the teacher the meaning of a word" at bounding box center [217, 239] width 231 height 16
click at [65, 247] on input "Telling the teacher the meaning of a word" at bounding box center [57, 239] width 16 height 16
radio input "true"
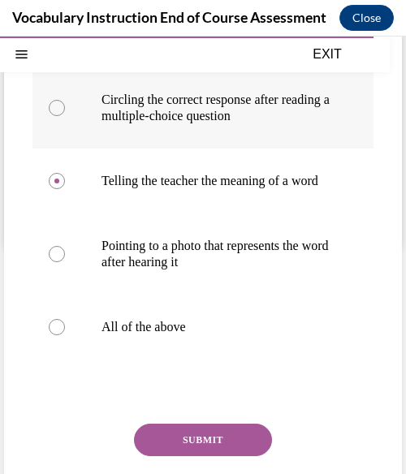
scroll to position [230, 0]
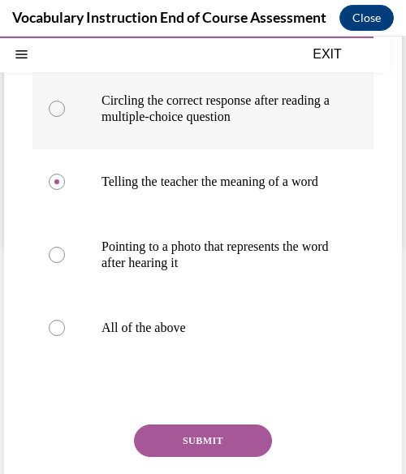
click at [264, 190] on p "Telling the teacher the meaning of a word" at bounding box center [217, 182] width 231 height 16
click at [65, 190] on input "Telling the teacher the meaning of a word" at bounding box center [57, 182] width 16 height 16
click at [223, 457] on button "SUBMIT" at bounding box center [203, 441] width 138 height 32
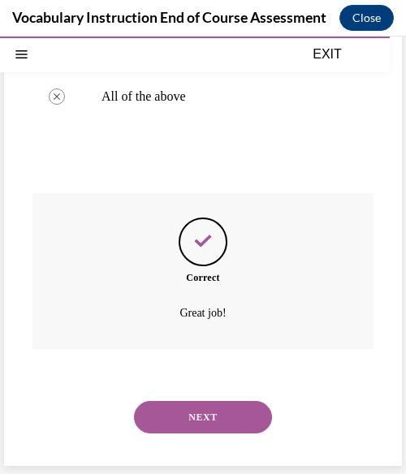
scroll to position [477, 0]
click at [210, 415] on button "NEXT" at bounding box center [203, 417] width 138 height 32
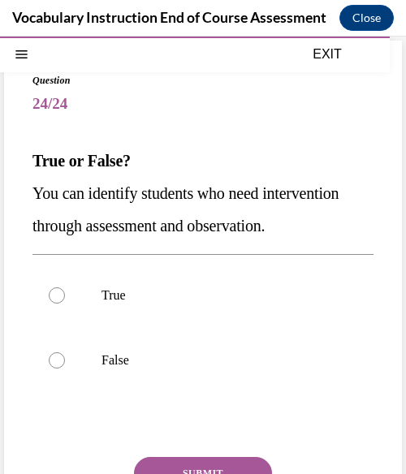
scroll to position [68, 0]
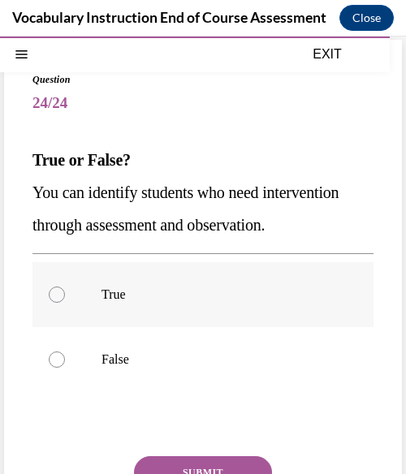
click at [195, 307] on label "True" at bounding box center [202, 294] width 341 height 65
click at [65, 303] on input "True" at bounding box center [57, 295] width 16 height 16
radio input "true"
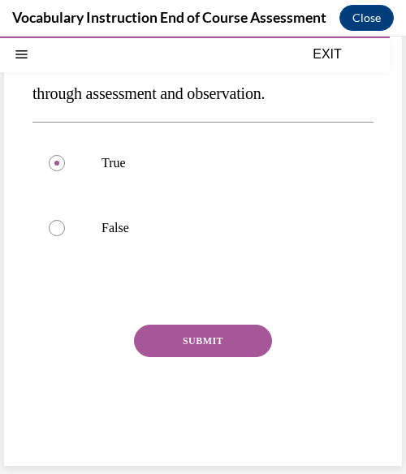
click at [196, 337] on button "SUBMIT" at bounding box center [203, 341] width 138 height 32
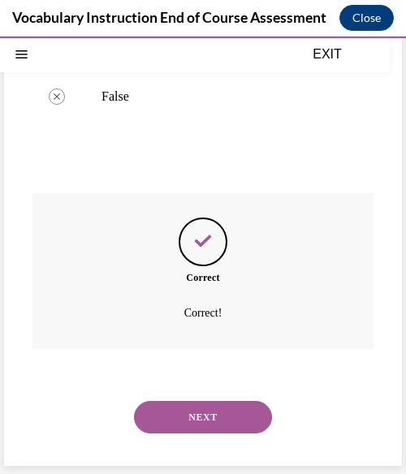
scroll to position [363, 0]
click at [192, 411] on button "NEXT" at bounding box center [203, 417] width 138 height 32
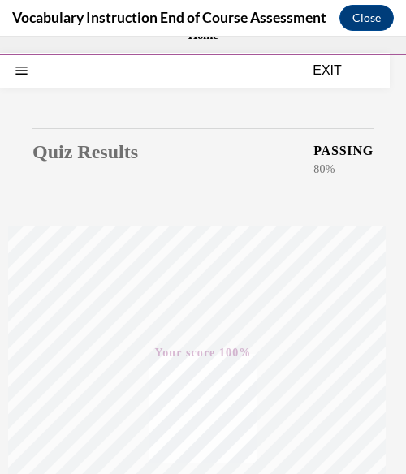
scroll to position [33, 0]
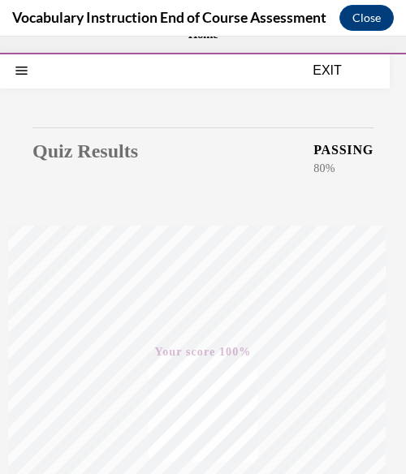
click at [327, 66] on button "EXIT" at bounding box center [327, 70] width 97 height 19
